Goal: Information Seeking & Learning: Find specific fact

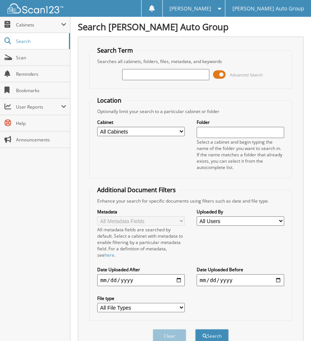
type input "l"
type input "LUC75724"
click at [195, 329] on button "Search" at bounding box center [212, 336] width 34 height 14
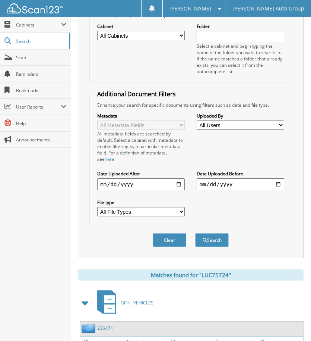
scroll to position [298, 0]
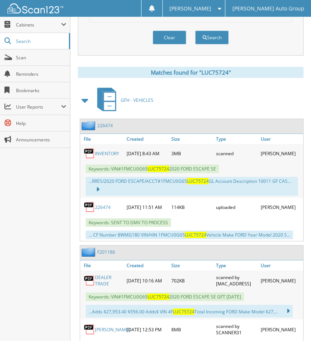
click at [107, 124] on link "226474" at bounding box center [105, 125] width 16 height 6
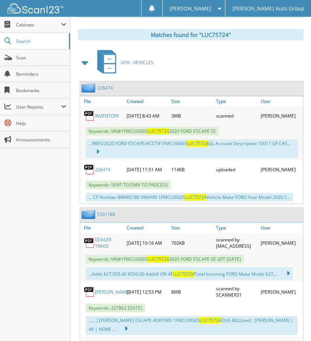
scroll to position [373, 0]
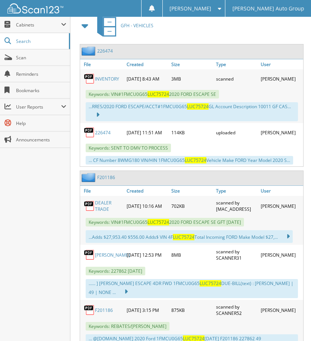
click at [107, 180] on link "F201186" at bounding box center [106, 177] width 18 height 6
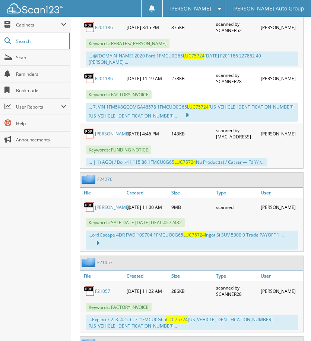
scroll to position [671, 0]
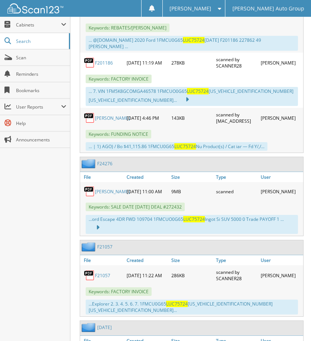
click at [106, 163] on link "F24276" at bounding box center [104, 163] width 15 height 6
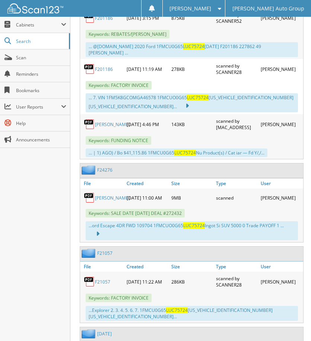
scroll to position [671, 0]
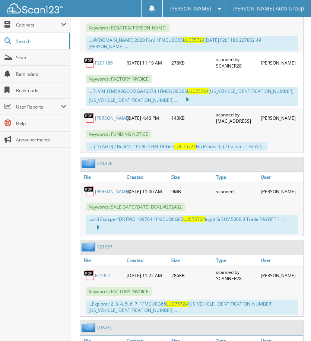
click at [108, 164] on link "F24276" at bounding box center [104, 163] width 15 height 6
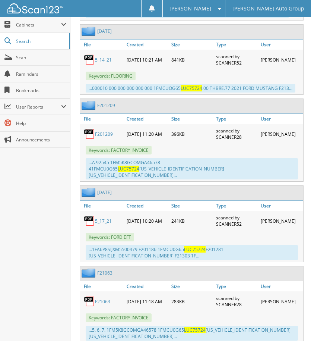
scroll to position [1118, 0]
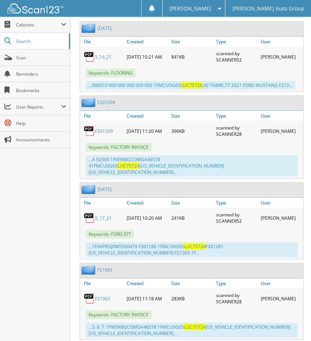
click at [107, 192] on link "[DATE]" at bounding box center [104, 189] width 15 height 6
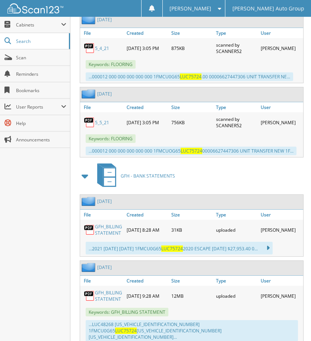
scroll to position [3763, 0]
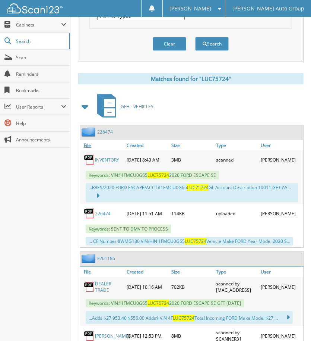
scroll to position [298, 0]
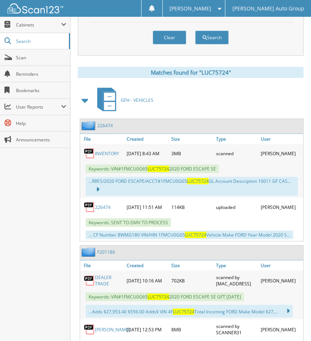
click at [102, 124] on link "226474" at bounding box center [105, 125] width 16 height 6
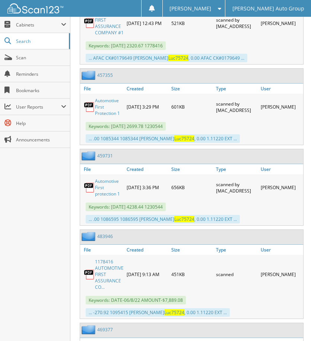
scroll to position [4284, 0]
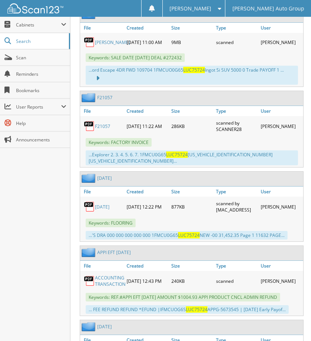
scroll to position [857, 0]
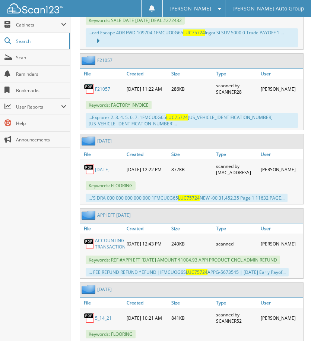
click at [119, 218] on link "APPI EFT [DATE]" at bounding box center [114, 215] width 34 height 6
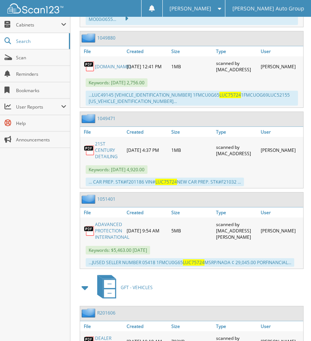
scroll to position [3428, 0]
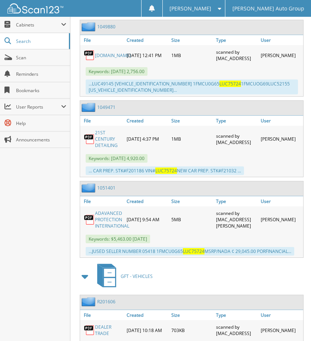
click at [112, 30] on link "1049880" at bounding box center [106, 26] width 18 height 6
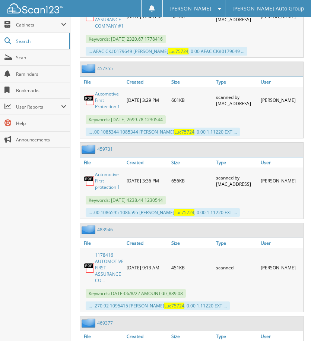
scroll to position [4287, 0]
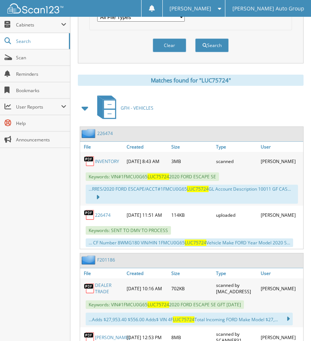
scroll to position [298, 0]
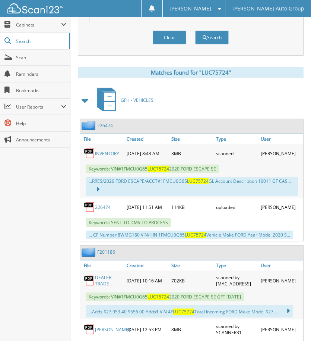
click at [106, 126] on link "226474" at bounding box center [105, 125] width 16 height 6
